Goal: Complete application form

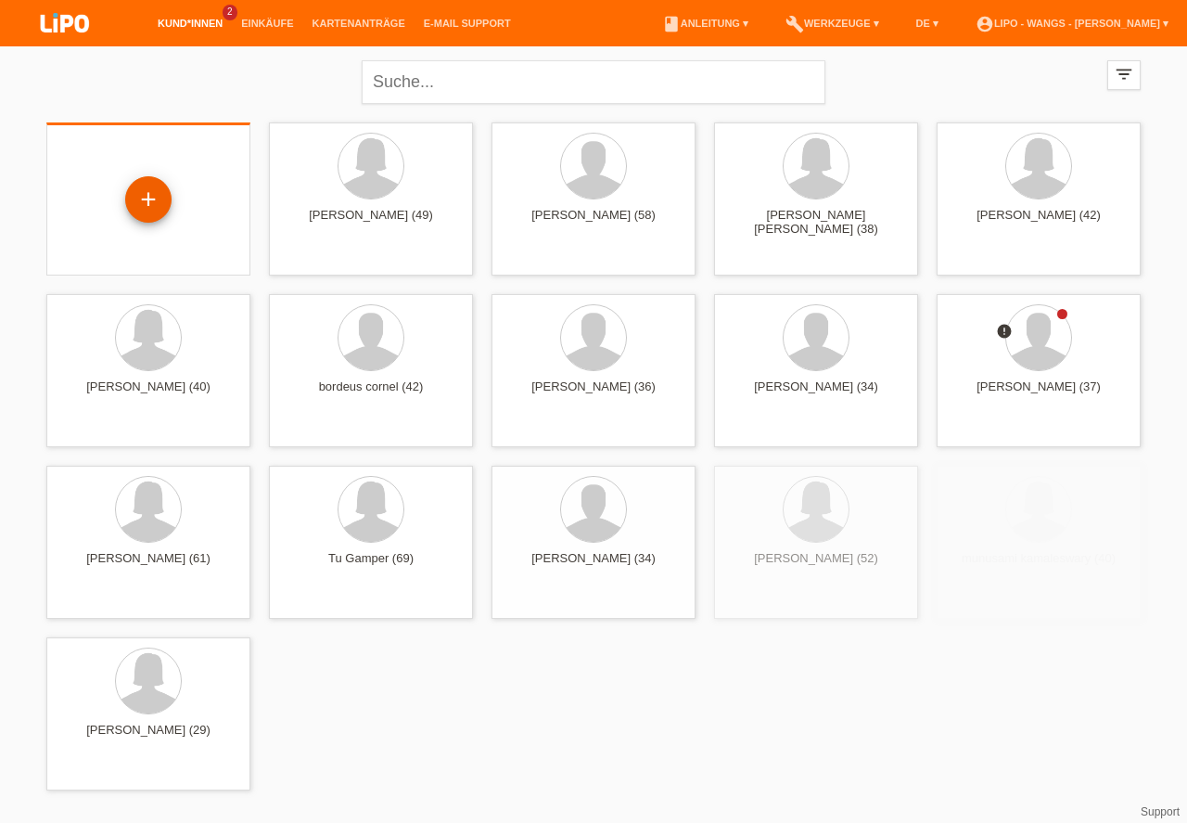
click at [147, 196] on div "+" at bounding box center [148, 200] width 45 height 32
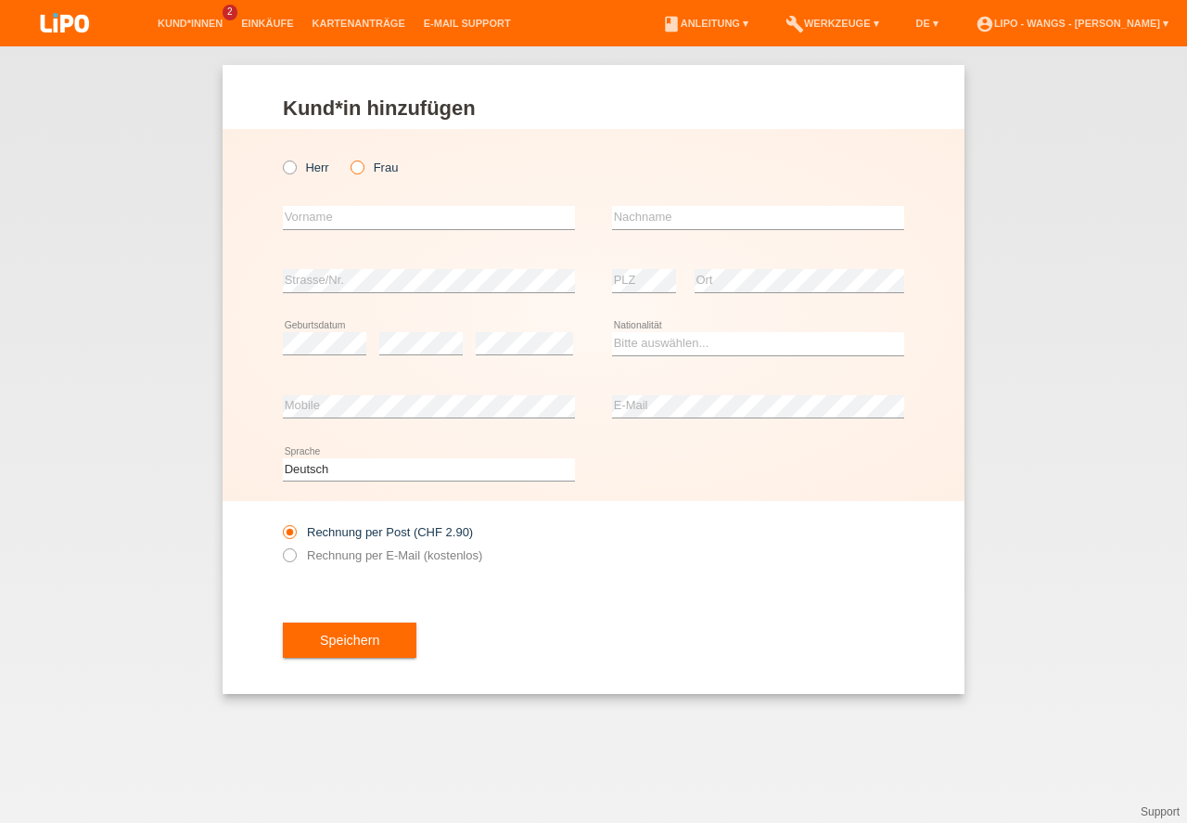
click at [348, 158] on icon at bounding box center [348, 158] width 0 height 0
click at [357, 164] on input "Frau" at bounding box center [357, 166] width 12 height 12
radio input "true"
click at [358, 211] on input "text" at bounding box center [429, 217] width 292 height 23
type input "g"
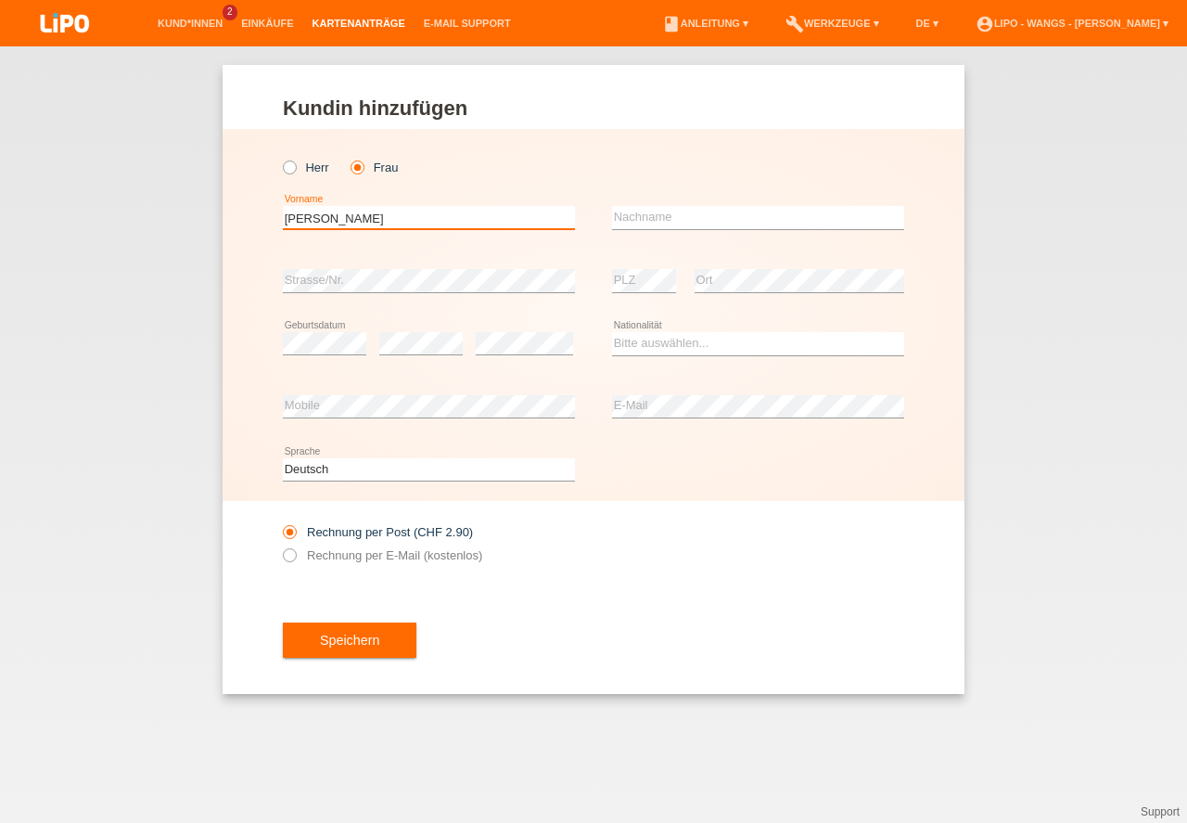
type input "[PERSON_NAME]"
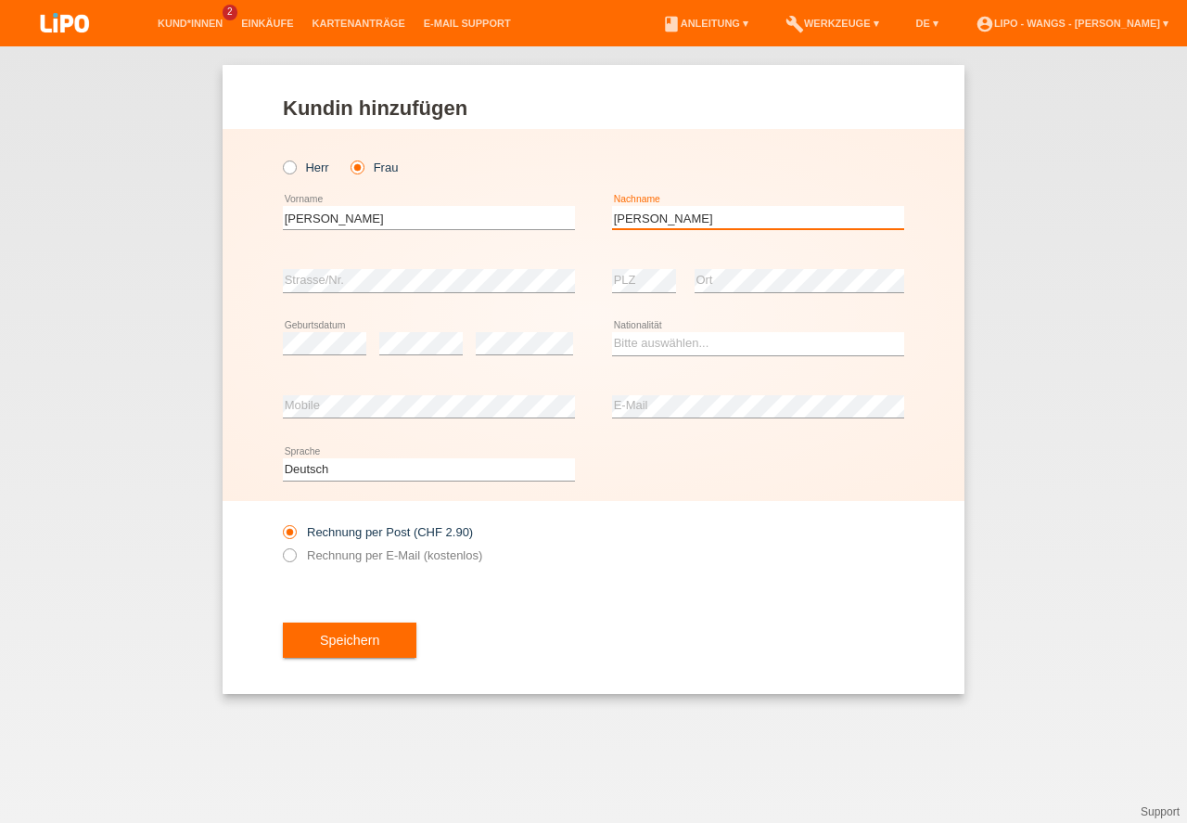
type input "[PERSON_NAME]"
click at [684, 343] on select "Bitte auswählen... [GEOGRAPHIC_DATA] [GEOGRAPHIC_DATA] [GEOGRAPHIC_DATA] [GEOGR…" at bounding box center [758, 343] width 292 height 22
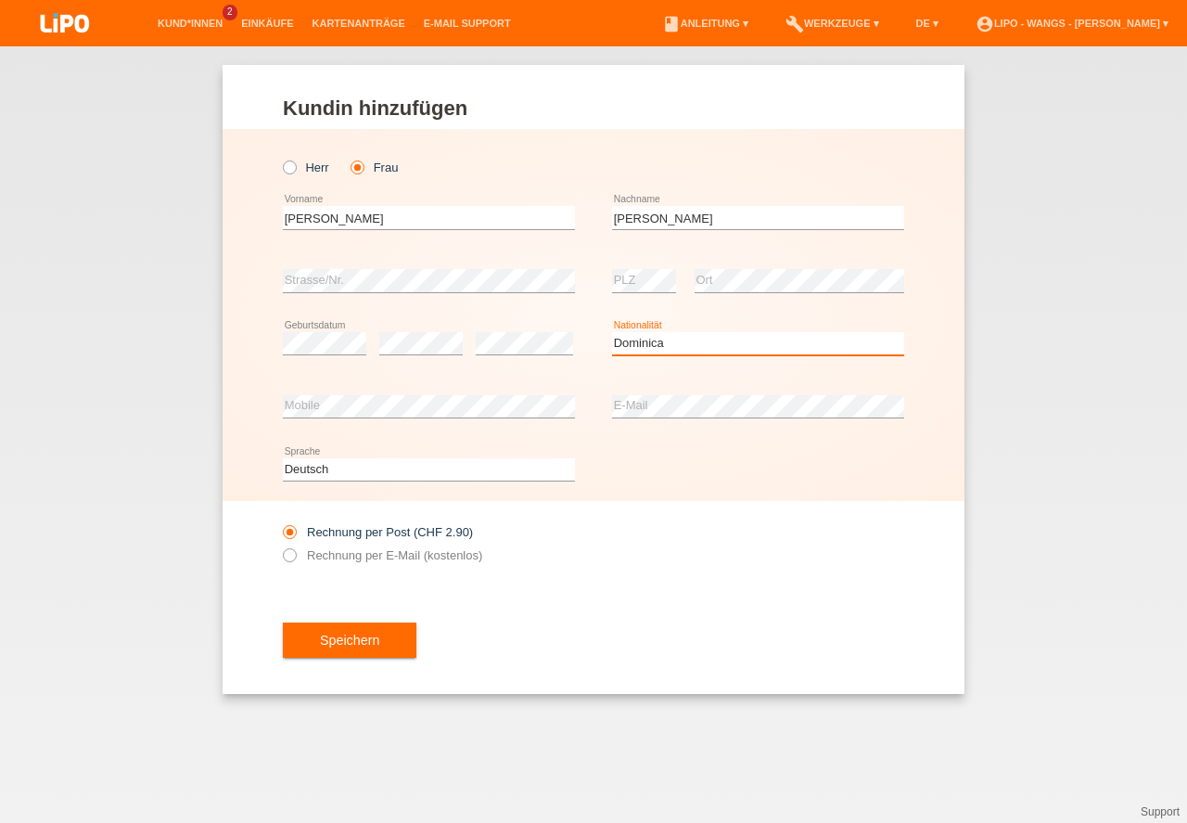
click at [0, 0] on option "[GEOGRAPHIC_DATA]" at bounding box center [0, 0] width 0 height 0
select select "DO"
click at [0, 0] on option "Dominikanische Republik" at bounding box center [0, 0] width 0 height 0
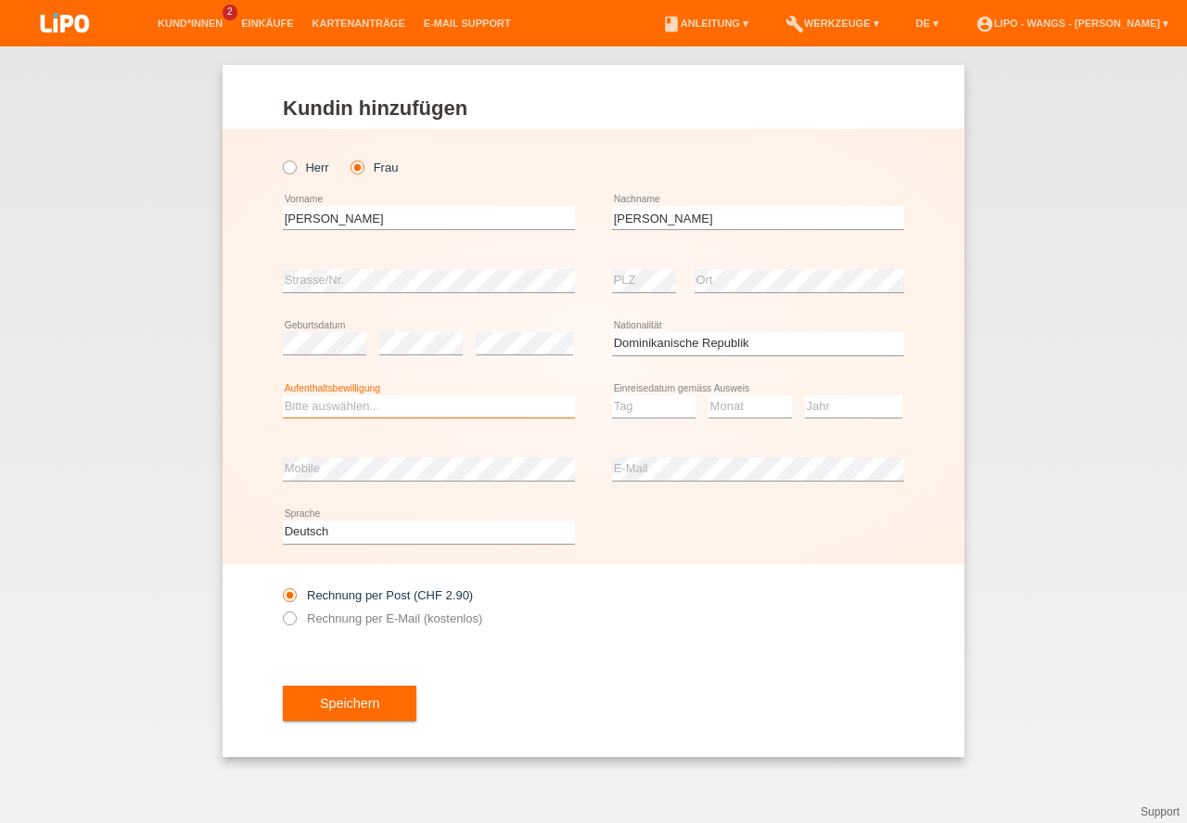
click at [355, 402] on select "Bitte auswählen... C B B - Flüchtlingsstatus Andere" at bounding box center [429, 406] width 292 height 22
select select "C"
click at [0, 0] on option "C" at bounding box center [0, 0] width 0 height 0
click at [662, 409] on select "Tag 01 02 03 04 05 06 07 08 09 10 11" at bounding box center [653, 406] width 83 height 22
select select "29"
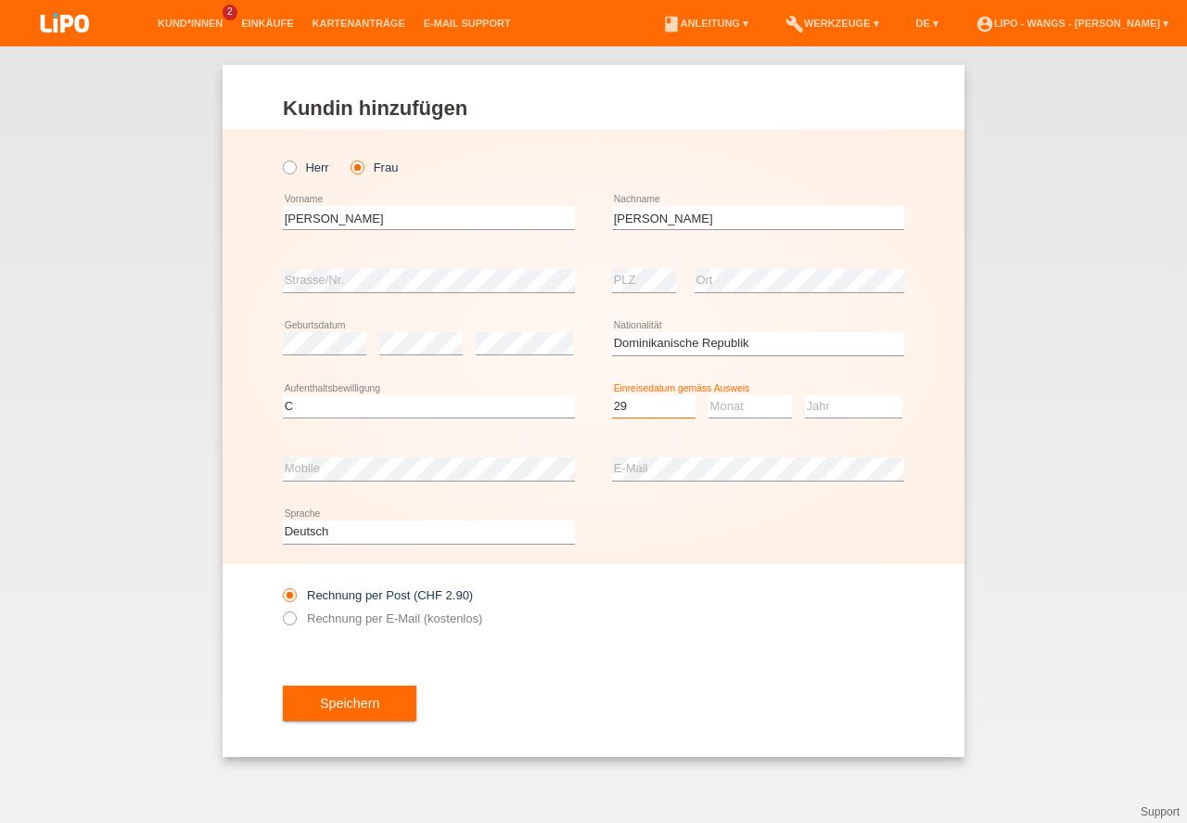
click at [0, 0] on option "29" at bounding box center [0, 0] width 0 height 0
click at [725, 411] on select "Monat 01 02 03 04 05 06 07 08 09 10 11" at bounding box center [750, 406] width 83 height 22
click at [731, 408] on select "Monat 01 02 03 04 05 06 07 08 09 10 11" at bounding box center [750, 406] width 83 height 22
select select "05"
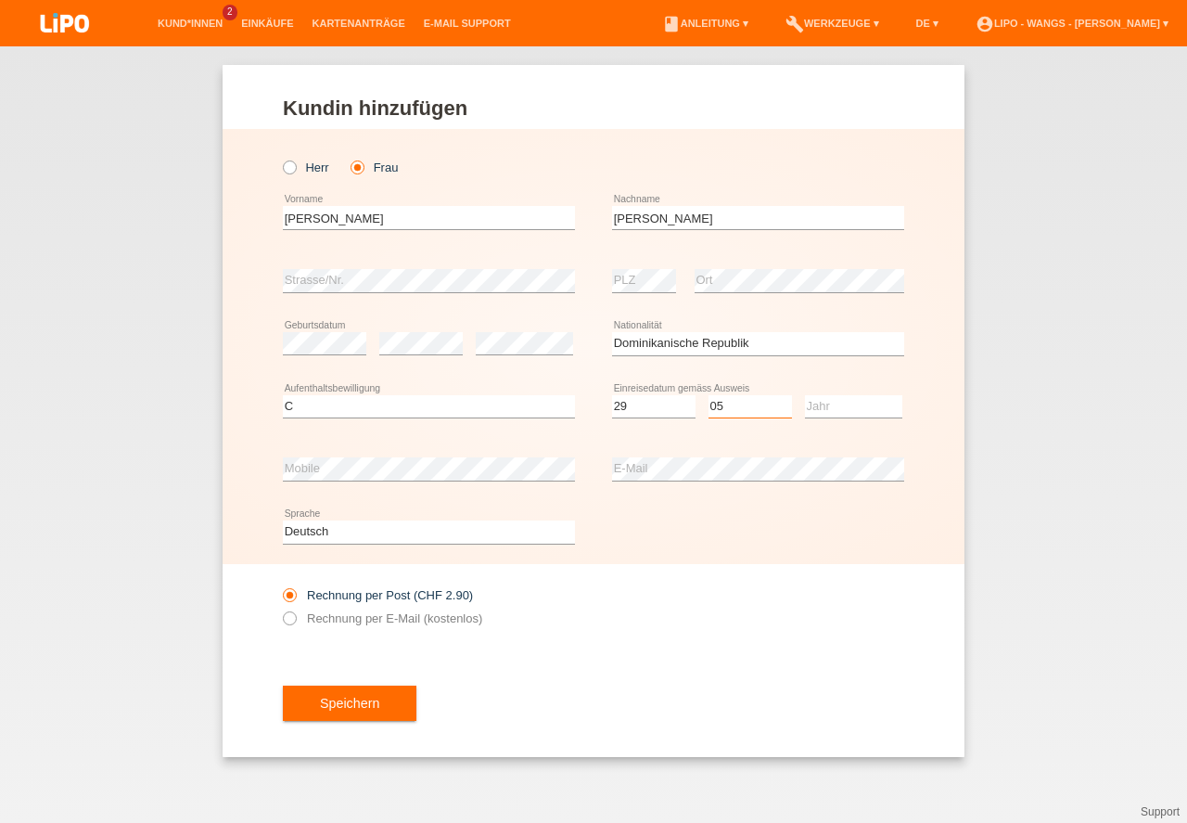
click at [0, 0] on option "05" at bounding box center [0, 0] width 0 height 0
click at [825, 405] on select "Jahr 2025 2024 2023 2022 2021 2020 2019 2018 2017 2016 2015 2014 2013 2012 2011…" at bounding box center [853, 406] width 97 height 22
select select "2004"
click at [280, 608] on icon at bounding box center [280, 608] width 0 height 0
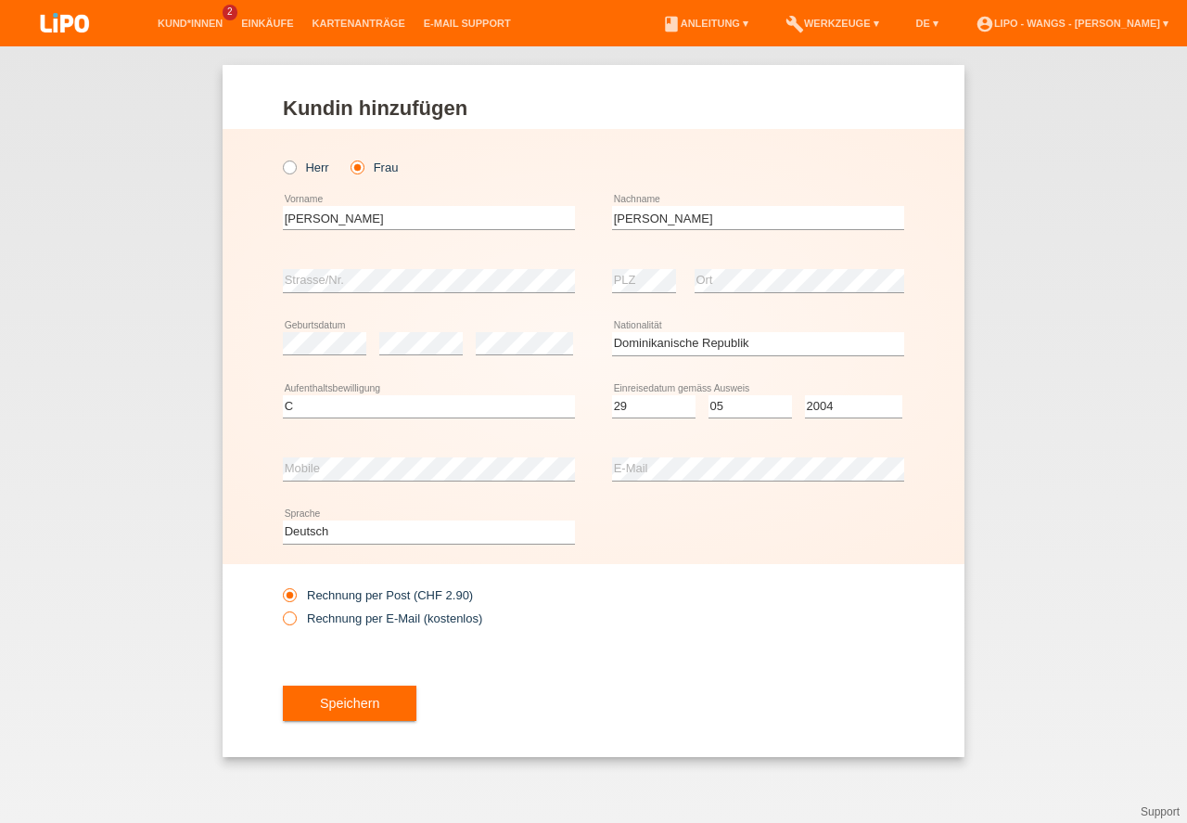
click at [293, 616] on input "Rechnung per E-Mail (kostenlos)" at bounding box center [289, 622] width 12 height 23
radio input "true"
click at [365, 698] on button "Speichern" at bounding box center [350, 702] width 134 height 35
click at [0, 0] on div at bounding box center [0, 0] width 0 height 0
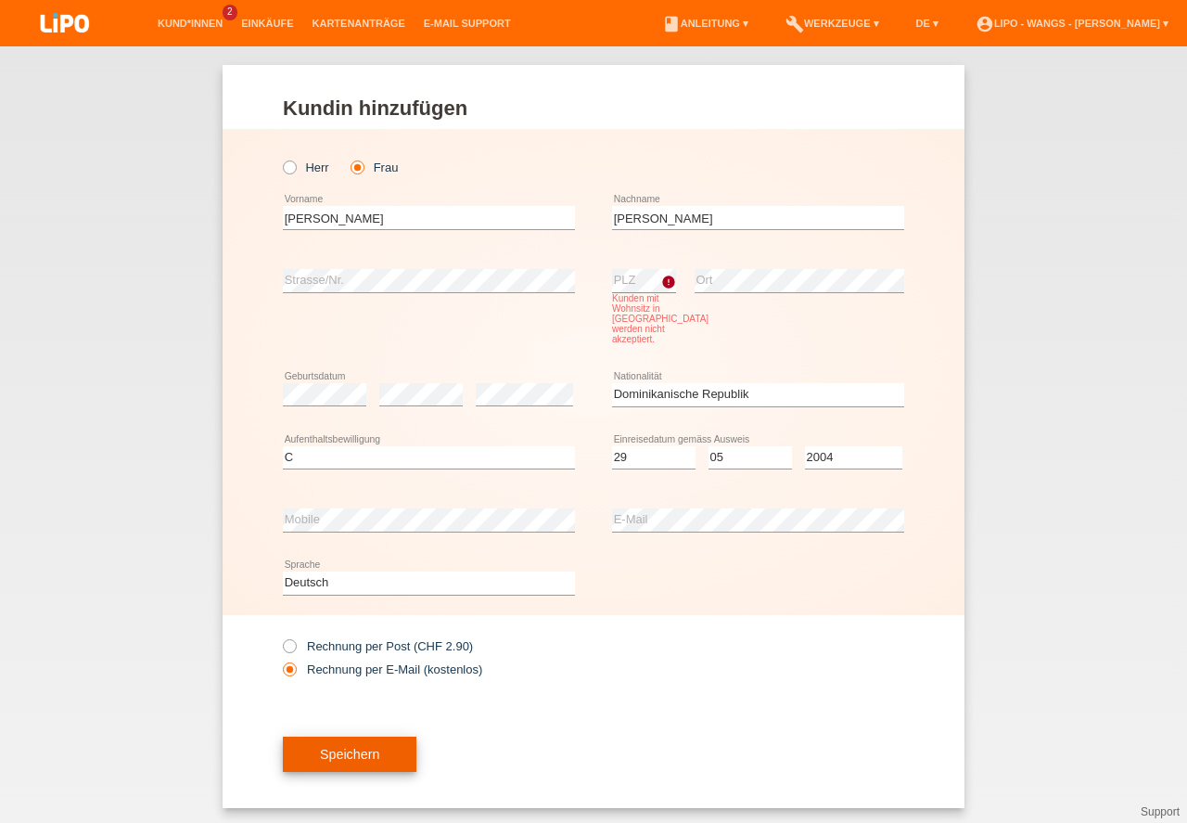
click at [346, 769] on button "Speichern" at bounding box center [350, 753] width 134 height 35
click at [364, 767] on button "Speichern" at bounding box center [350, 753] width 134 height 35
